Goal: Browse casually: Explore the website without a specific task or goal

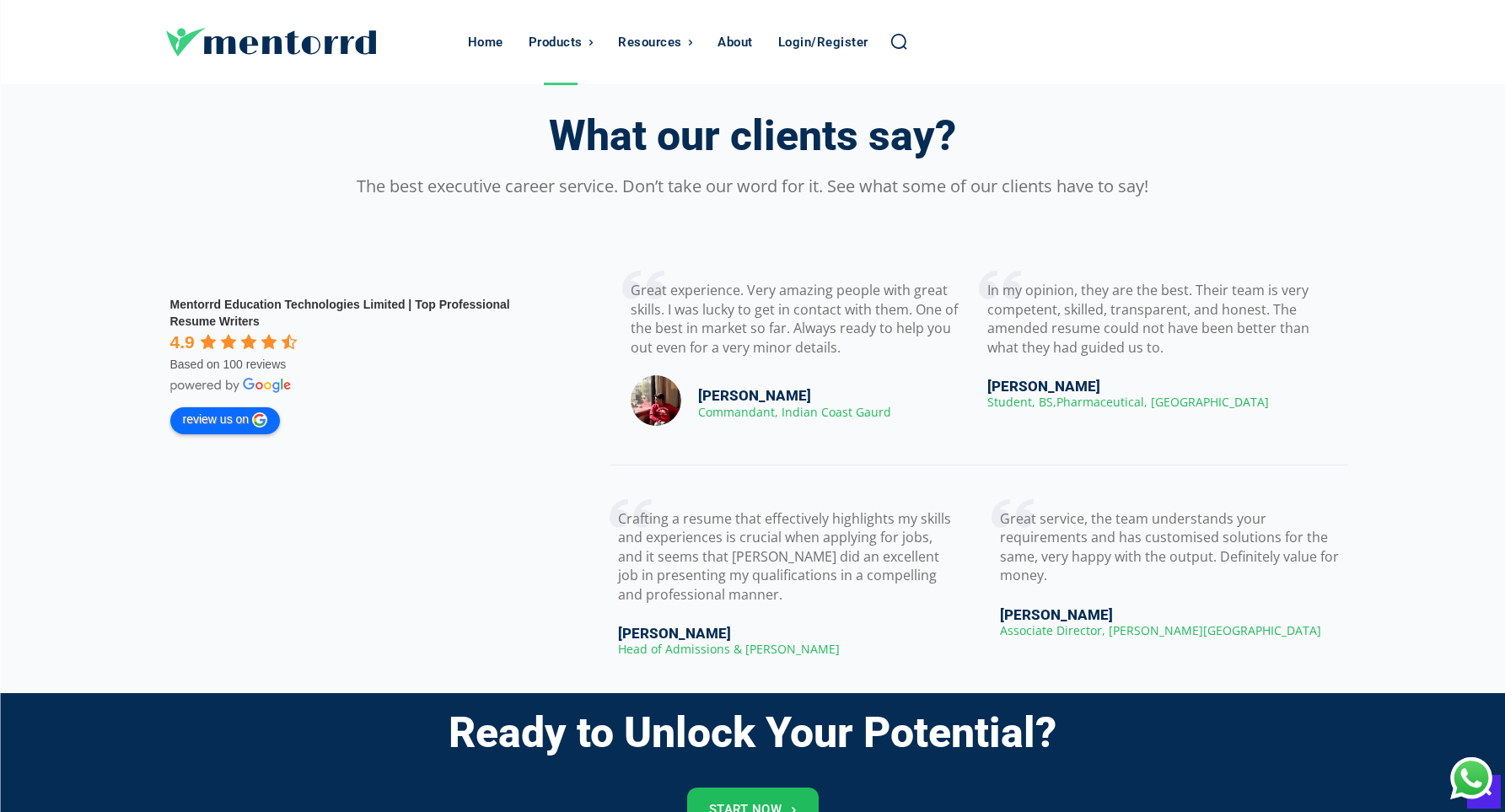
scroll to position [2326, 0]
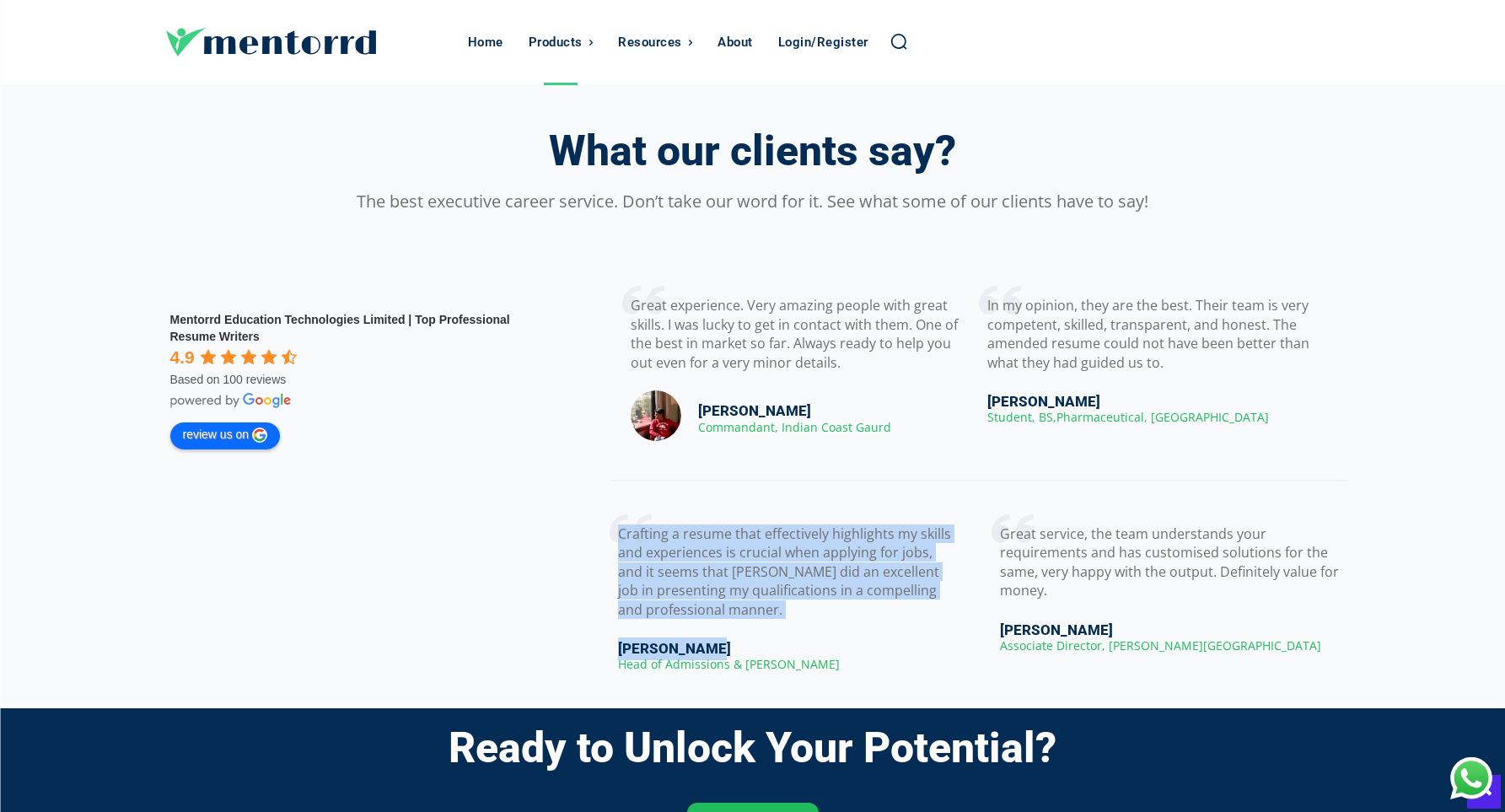
drag, startPoint x: 714, startPoint y: 644, endPoint x: 596, endPoint y: 517, distance: 173.4
click at [596, 517] on div "Great experience. Very amazing people with great skills. I was lucky to get in …" at bounding box center [955, 475] width 809 height 396
click at [581, 633] on div "Great experience. Very amazing people with great skills. I was lucky to get in …" at bounding box center [955, 475] width 809 height 396
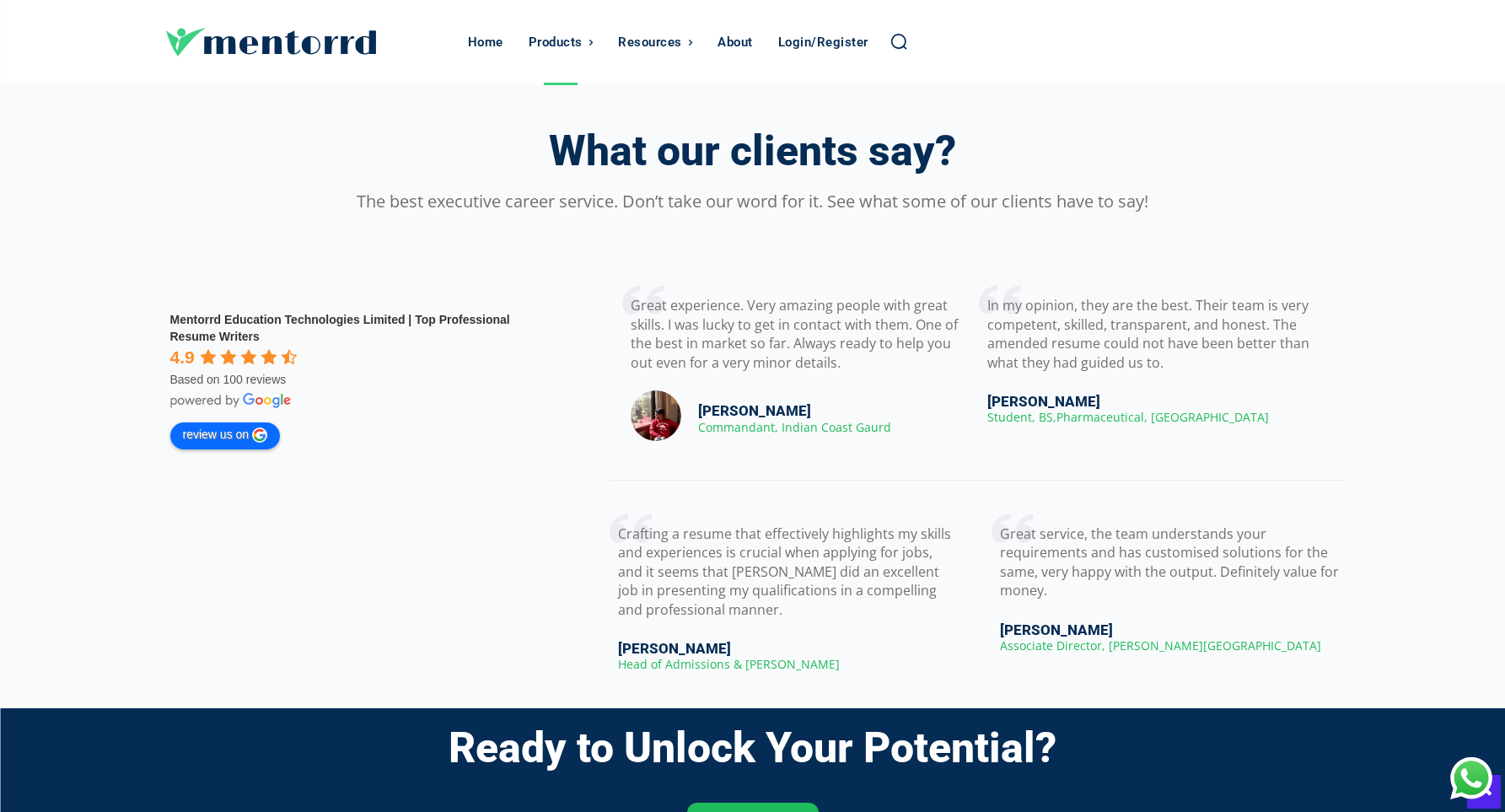
drag, startPoint x: 1123, startPoint y: 628, endPoint x: 994, endPoint y: 527, distance: 163.8
click at [999, 527] on div "Great service, the team understands your requirements and has customised soluti…" at bounding box center [1169, 580] width 340 height 150
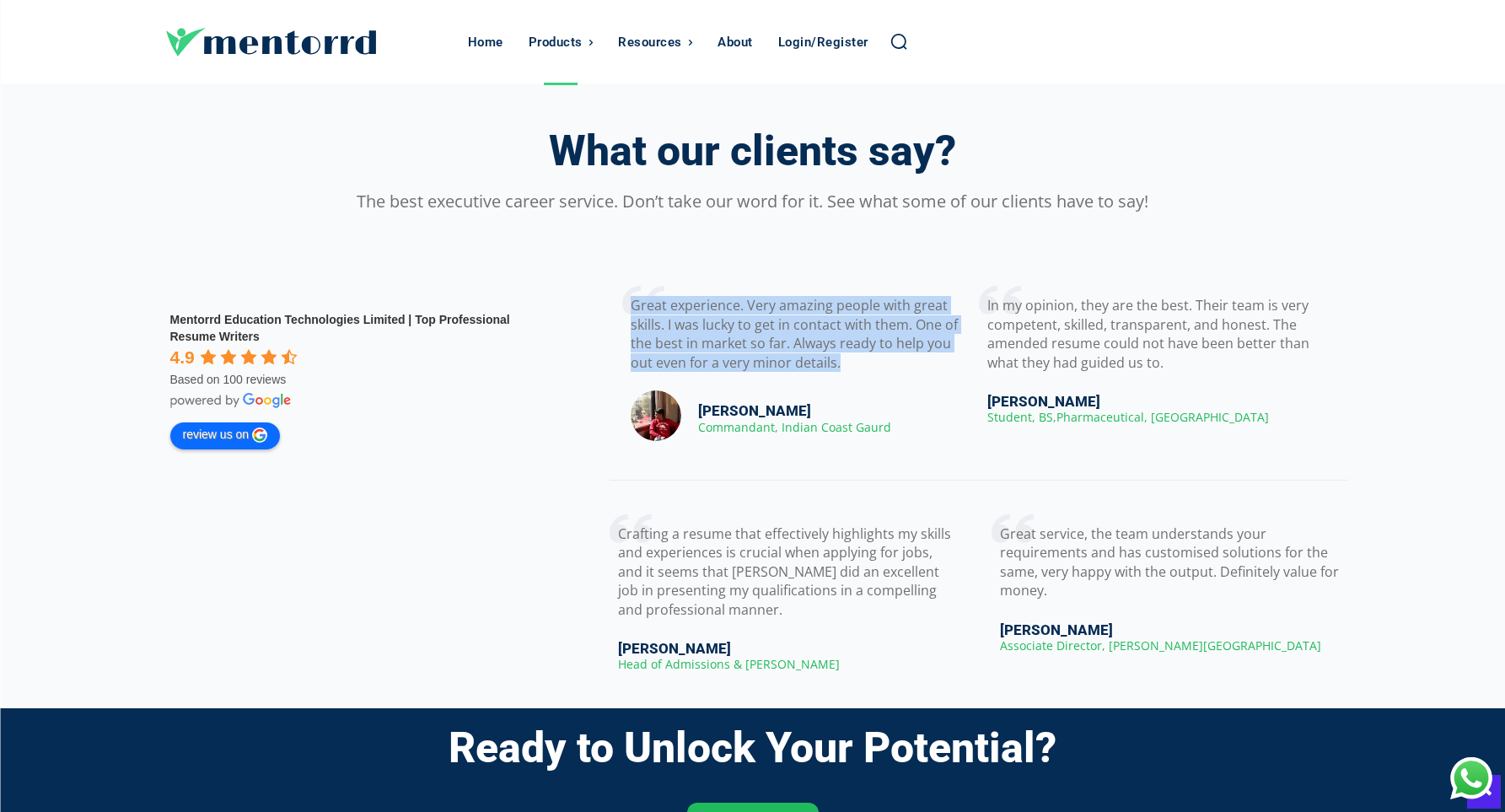
drag, startPoint x: 628, startPoint y: 305, endPoint x: 840, endPoint y: 362, distance: 219.5
click at [840, 362] on div "Great experience. Very amazing people with great skills. I was lucky to get in …" at bounding box center [800, 362] width 340 height 169
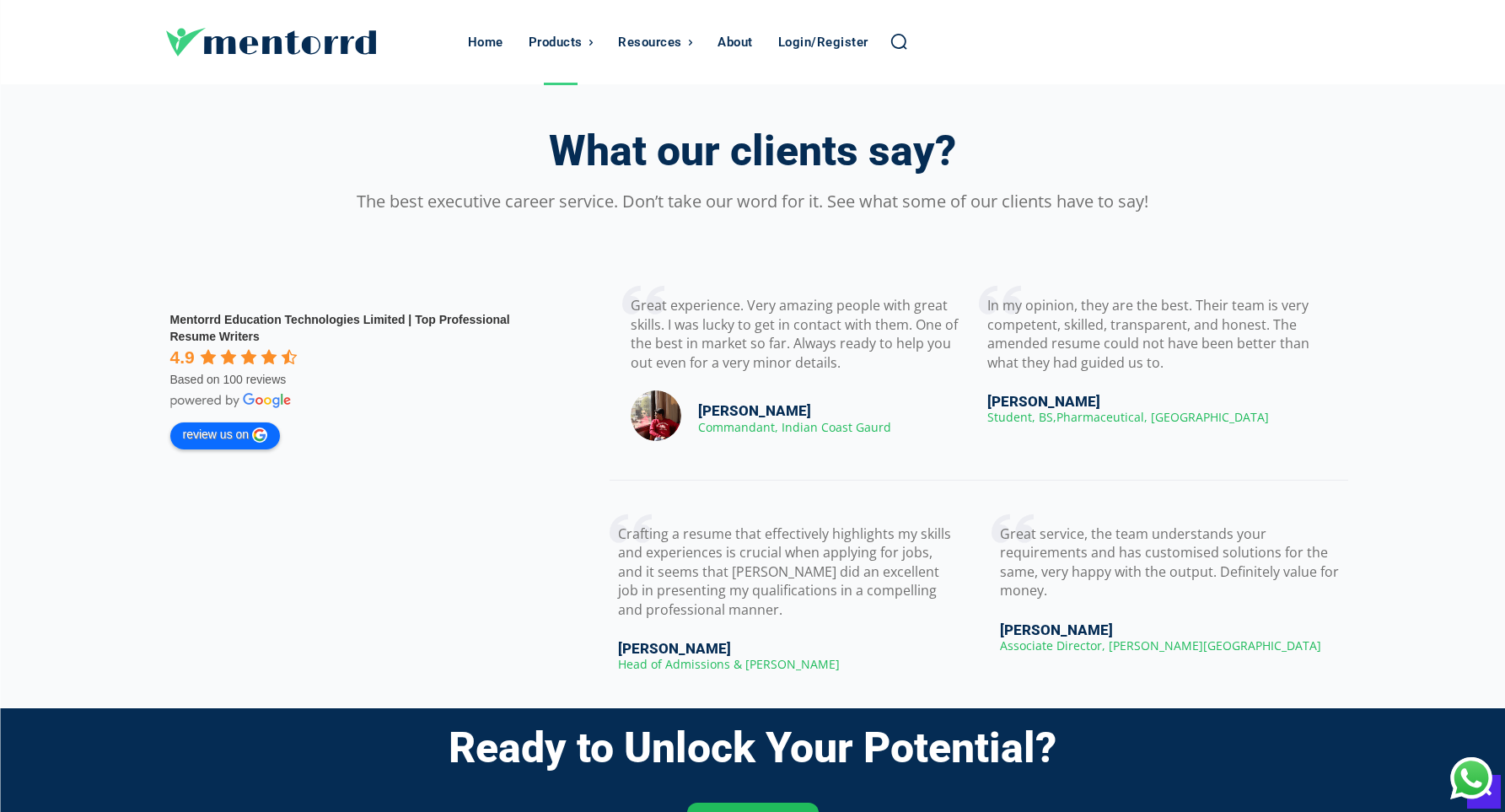
click at [894, 428] on div "Great experience. Very amazing people with great skills. I was lucky to get in …" at bounding box center [800, 362] width 340 height 169
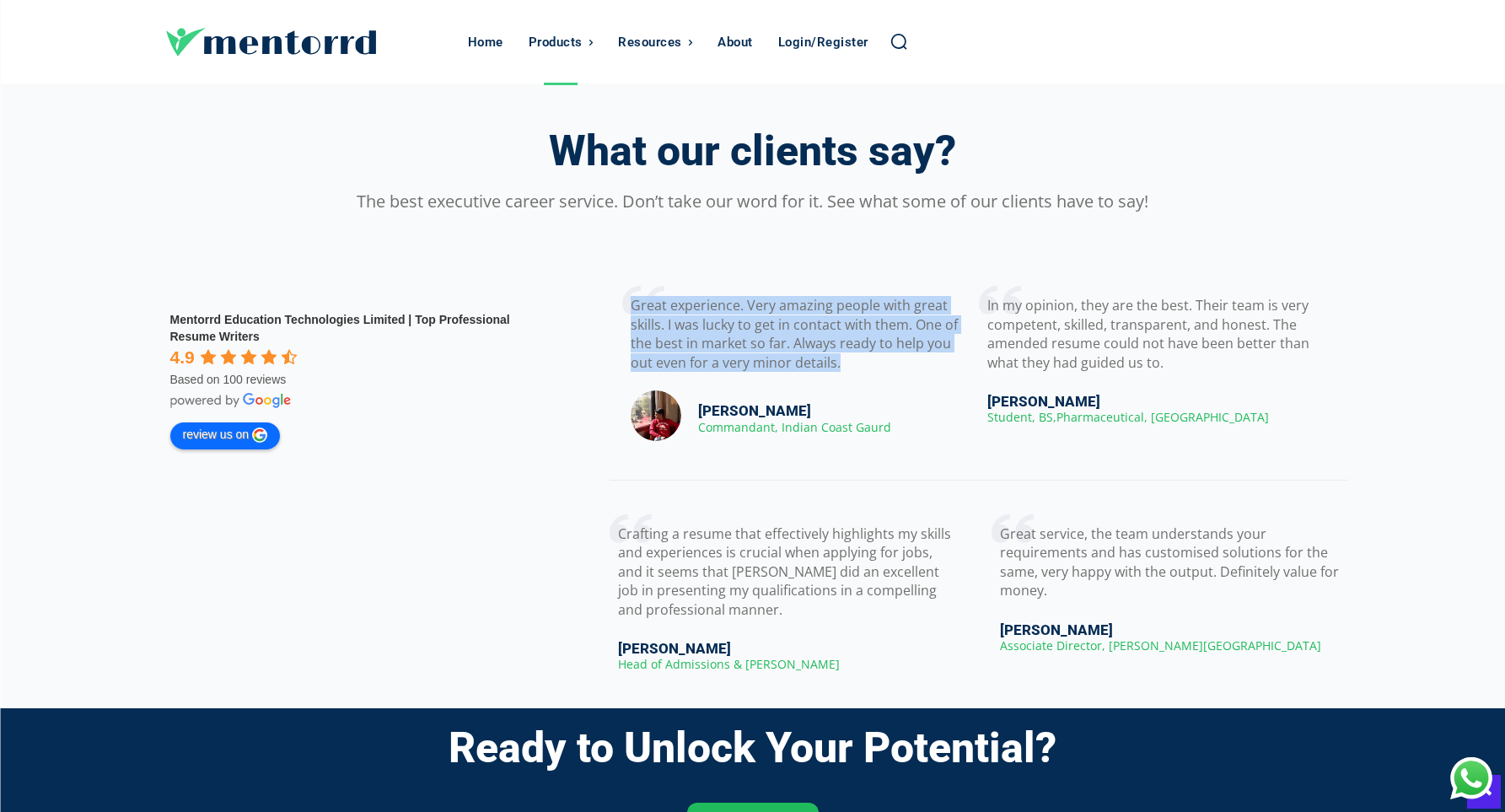
drag, startPoint x: 629, startPoint y: 295, endPoint x: 852, endPoint y: 372, distance: 235.9
click at [852, 372] on div "Great experience. Very amazing people with great skills. I was lucky to get in …" at bounding box center [800, 362] width 340 height 169
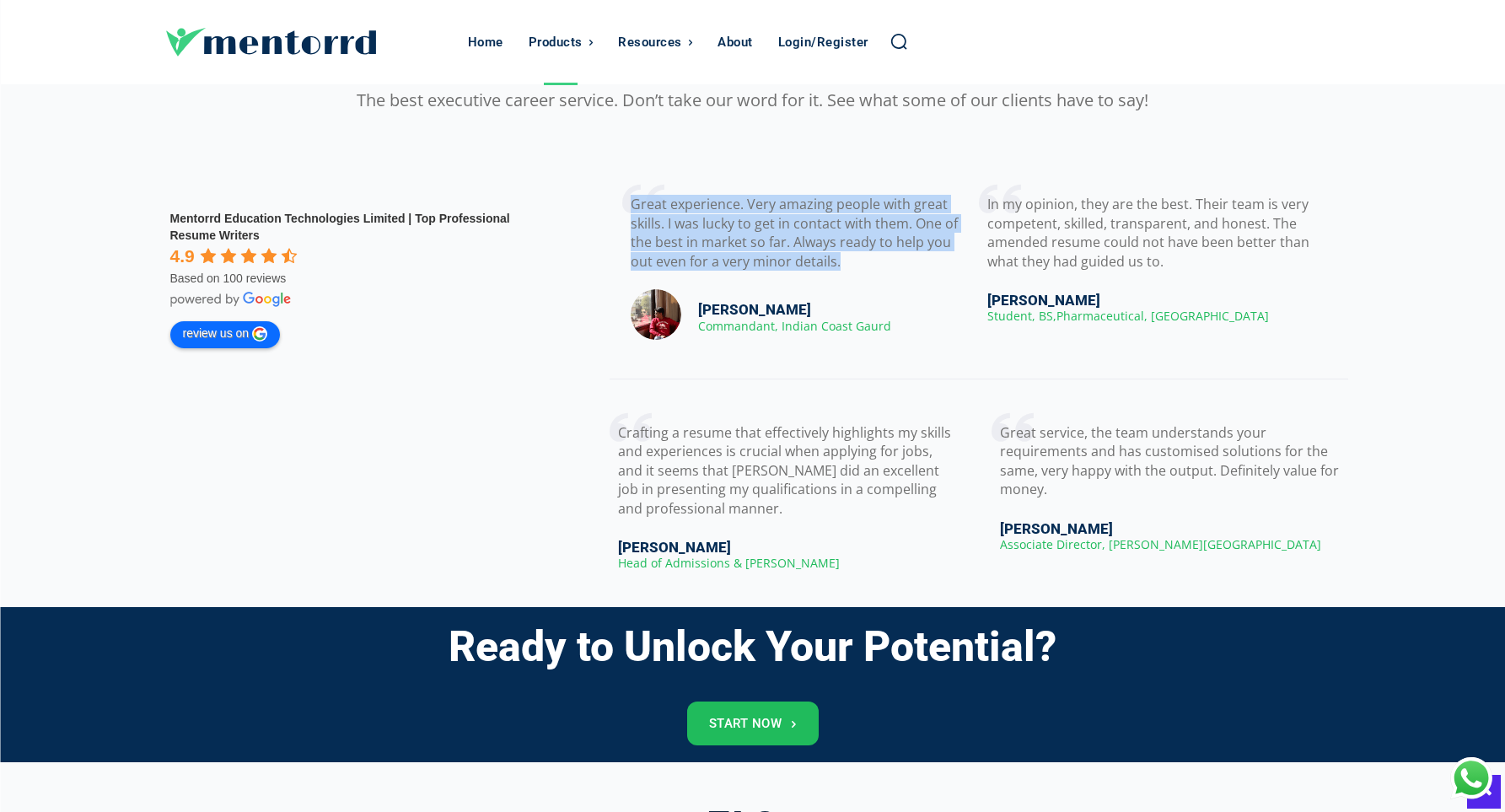
scroll to position [2529, 0]
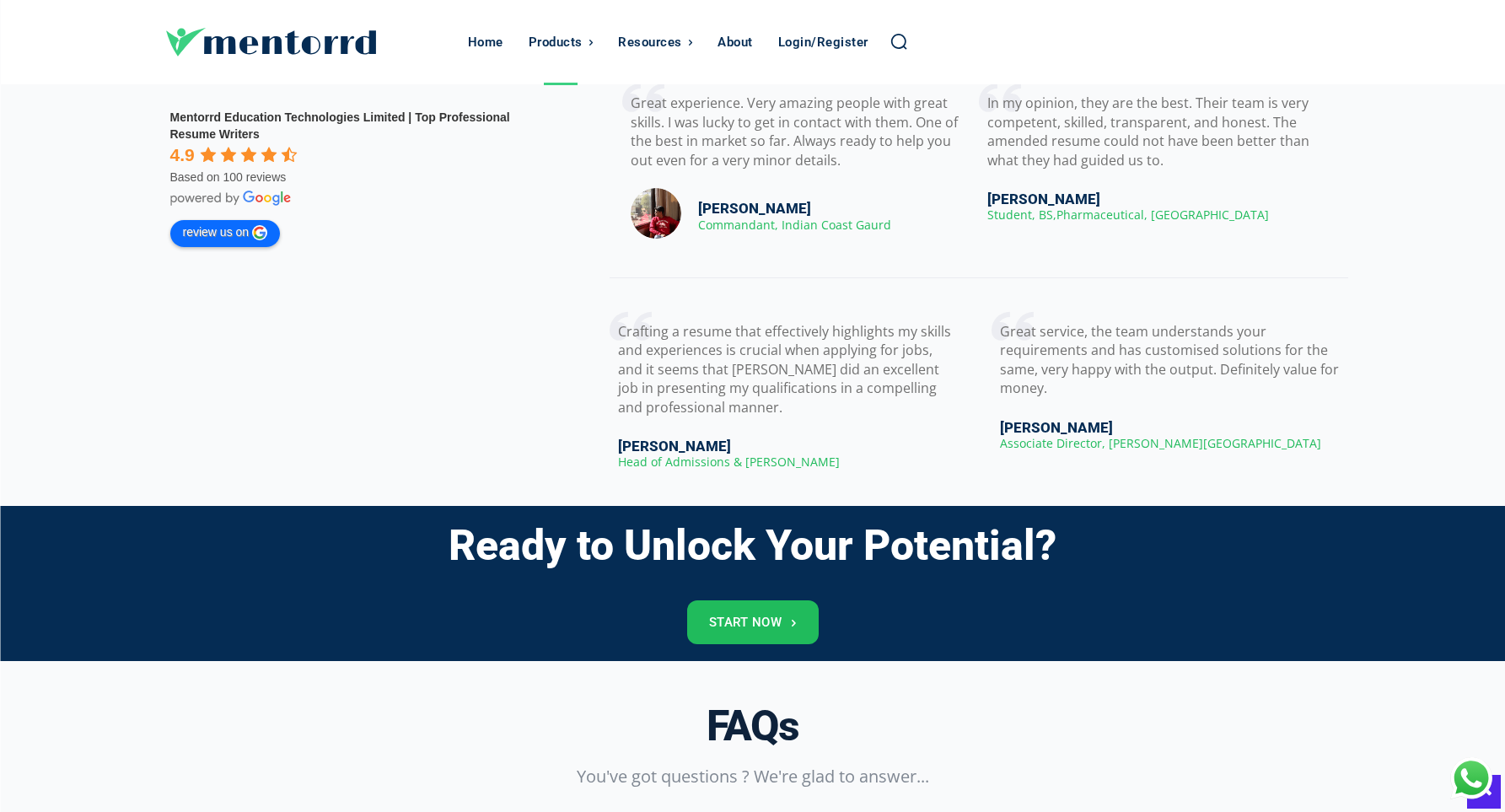
click at [767, 362] on p "Crafting a resume that effectively highlights my skills and experiences is cruc…" at bounding box center [787, 360] width 340 height 113
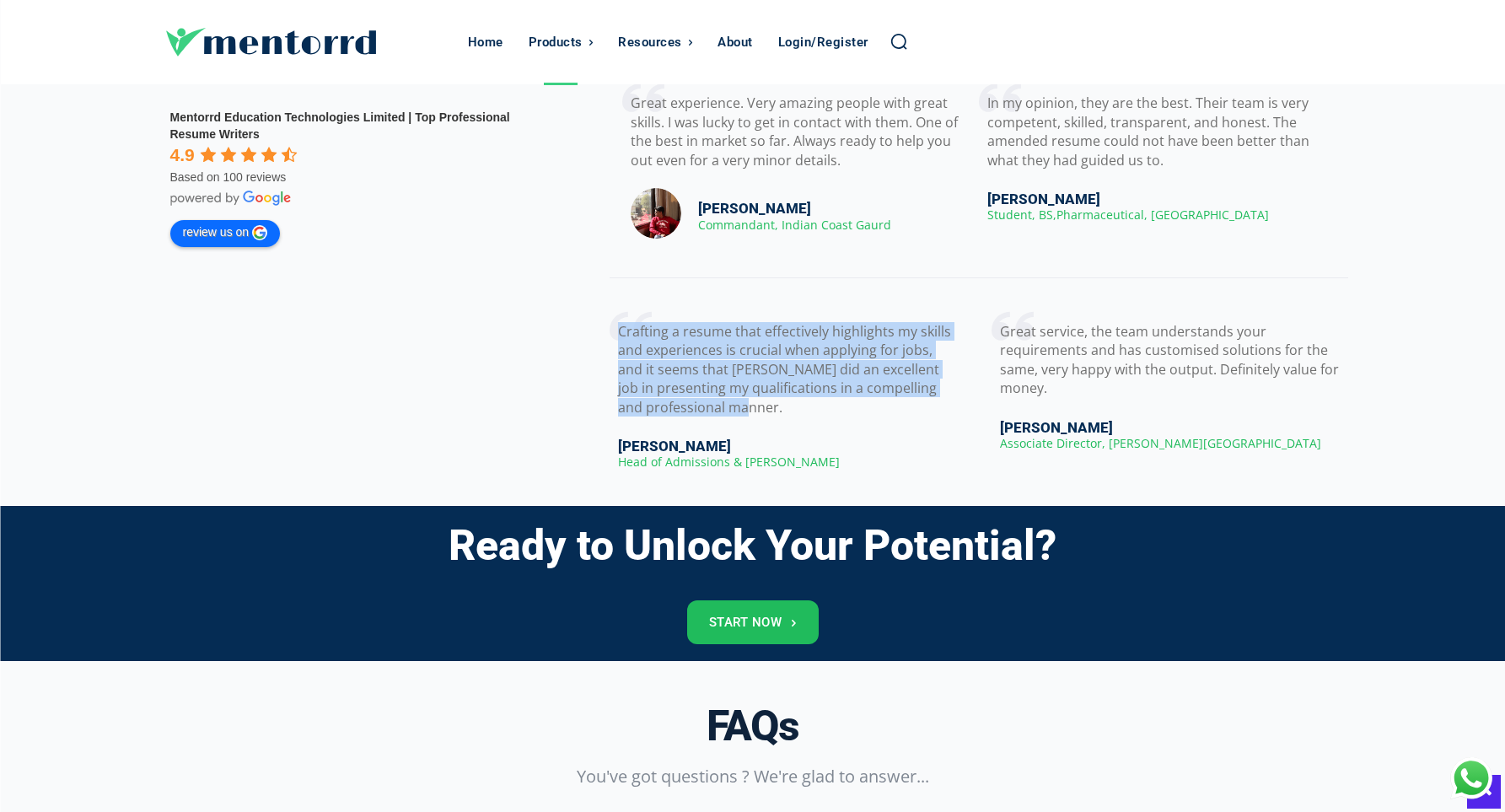
drag, startPoint x: 607, startPoint y: 320, endPoint x: 771, endPoint y: 401, distance: 182.9
click at [771, 401] on div "Great experience. Very amazing people with great skills. I was lucky to get in …" at bounding box center [955, 273] width 809 height 396
